Goal: Find specific page/section: Locate a particular part of the current website

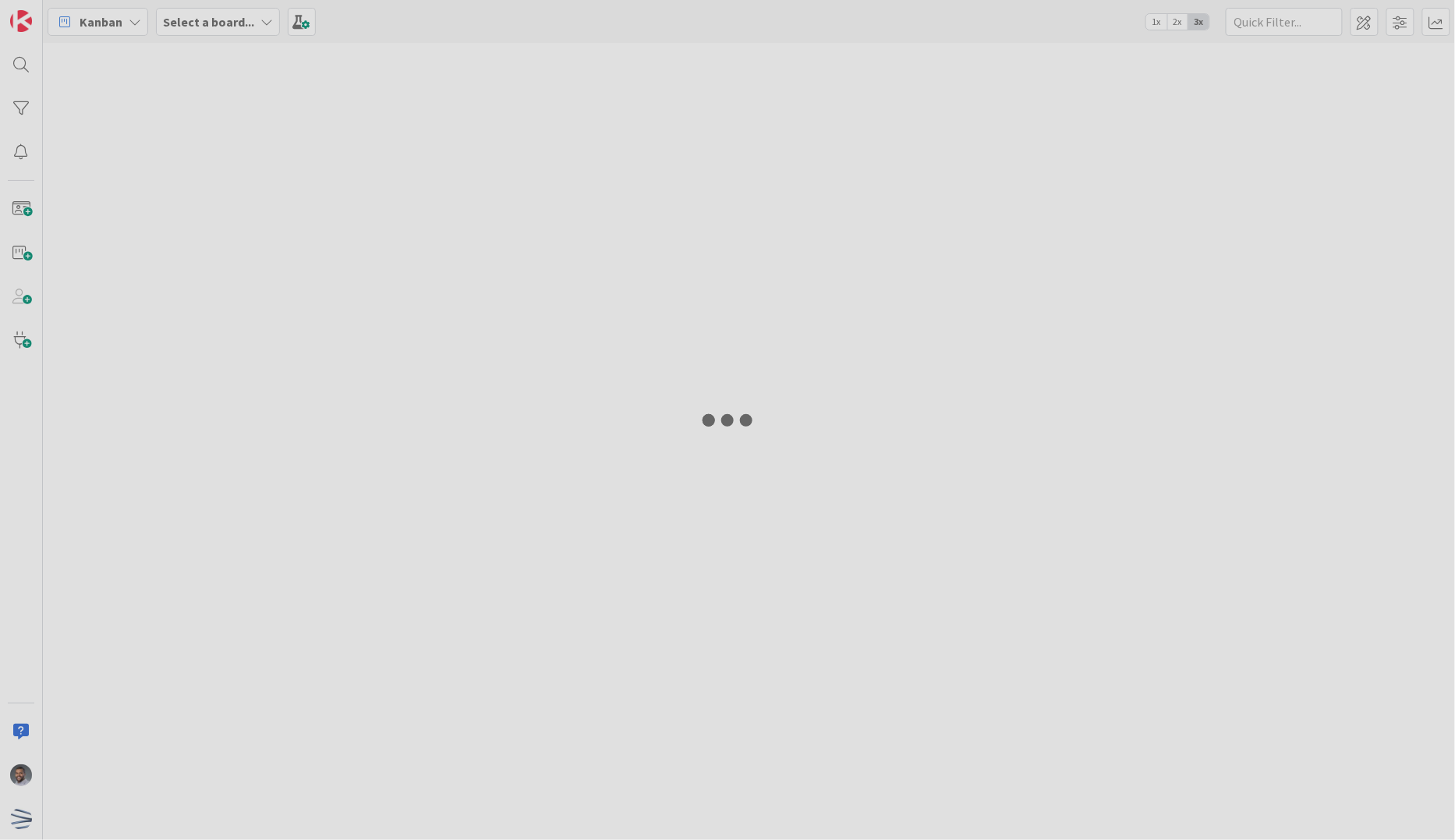
type input "radian"
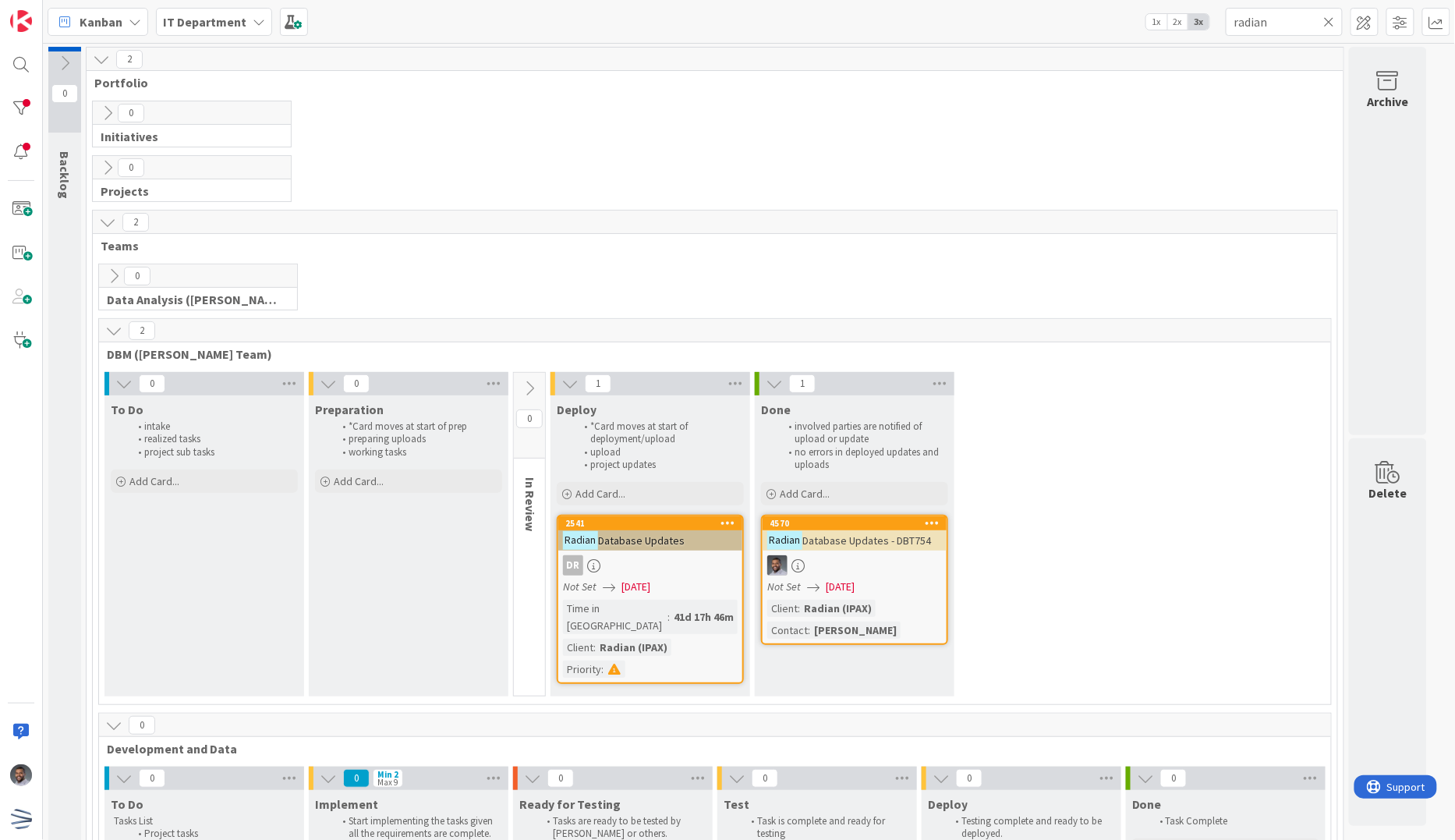
click at [1332, 25] on icon at bounding box center [1330, 22] width 11 height 14
